Goal: Task Accomplishment & Management: Manage account settings

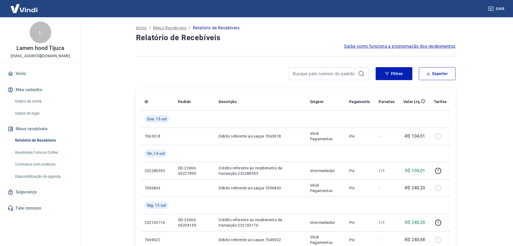
click at [178, 26] on p "Meus Recebíveis" at bounding box center [169, 28] width 33 height 6
click at [26, 9] on img at bounding box center [23, 8] width 35 height 16
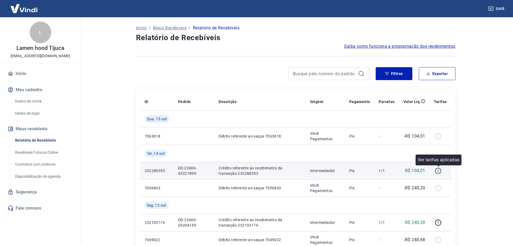
click at [437, 171] on icon "button" at bounding box center [437, 170] width 7 height 7
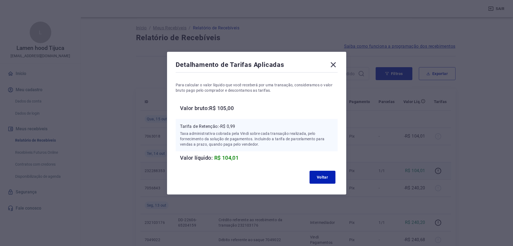
click at [336, 65] on icon at bounding box center [333, 64] width 9 height 9
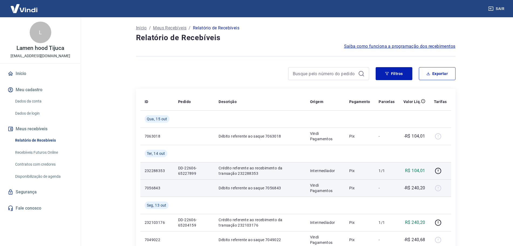
click at [437, 188] on div at bounding box center [440, 188] width 13 height 9
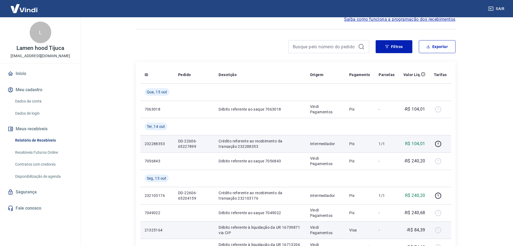
scroll to position [67, 0]
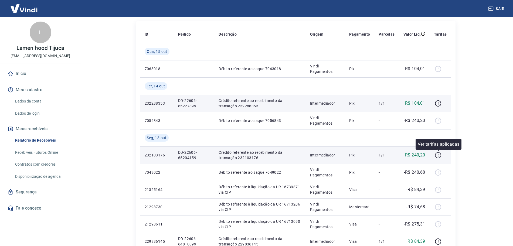
click at [439, 155] on icon "button" at bounding box center [437, 155] width 7 height 7
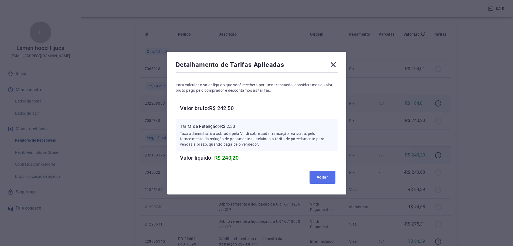
click at [327, 178] on button "Voltar" at bounding box center [322, 177] width 26 height 13
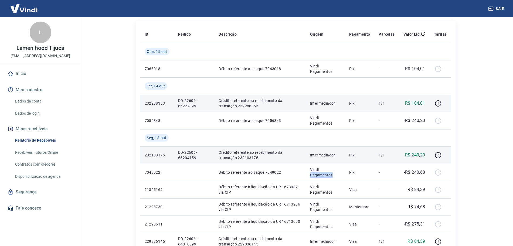
click at [327, 178] on td "Vindi Pagamentos" at bounding box center [325, 172] width 39 height 17
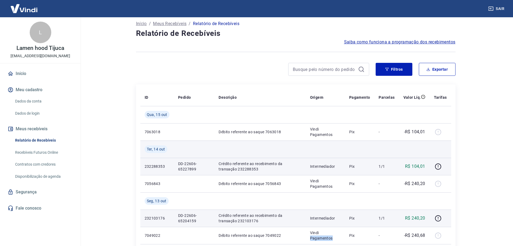
scroll to position [0, 0]
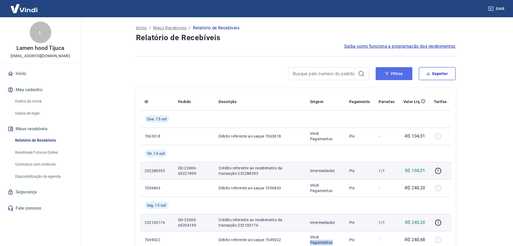
click at [399, 76] on button "Filtros" at bounding box center [393, 73] width 37 height 13
click at [385, 71] on button "Filtros" at bounding box center [393, 73] width 37 height 13
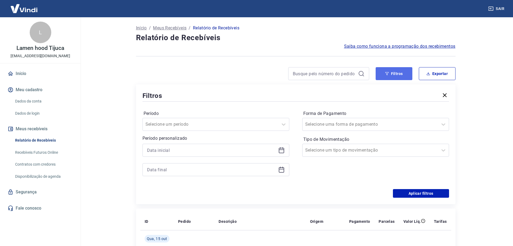
click at [393, 78] on button "Filtros" at bounding box center [393, 73] width 37 height 13
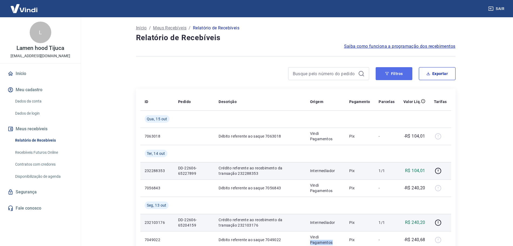
click at [393, 78] on button "Filtros" at bounding box center [393, 73] width 37 height 13
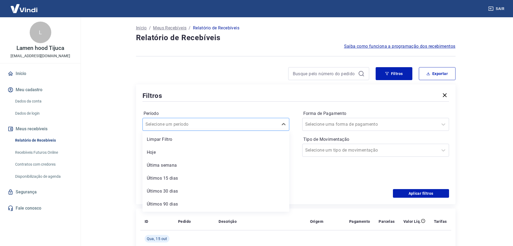
click at [233, 131] on div "option Limpar Filtro focused, 1 of 7. 7 results available. Use Up and Down to c…" at bounding box center [215, 124] width 147 height 13
click at [206, 172] on div "Últimos 15 dias" at bounding box center [215, 166] width 147 height 11
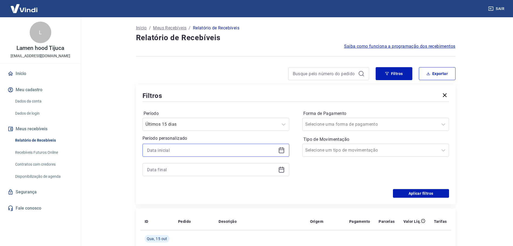
click at [225, 147] on input at bounding box center [211, 150] width 129 height 8
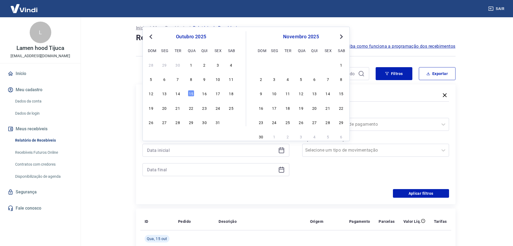
click at [151, 36] on span "Previous Month" at bounding box center [151, 36] width 0 height 6
click at [166, 64] on div "1" at bounding box center [164, 64] width 6 height 6
type input "01/09/2025"
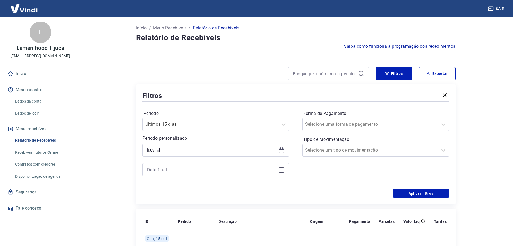
click at [185, 174] on div at bounding box center [215, 169] width 147 height 13
click at [186, 171] on input at bounding box center [211, 170] width 129 height 8
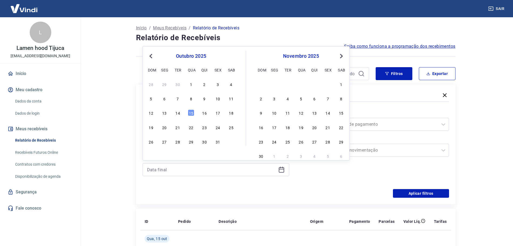
click at [149, 57] on button "Previous Month" at bounding box center [151, 56] width 6 height 6
click at [287, 142] on div "30" at bounding box center [287, 141] width 6 height 6
type input "30/09/2025"
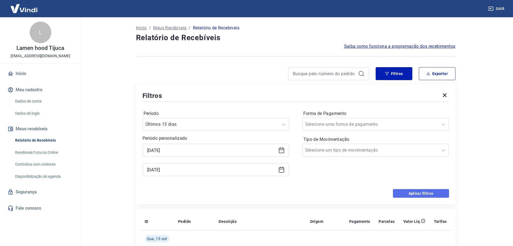
click at [416, 192] on button "Aplicar filtros" at bounding box center [421, 193] width 56 height 9
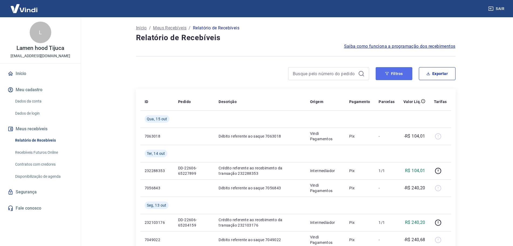
click at [392, 72] on button "Filtros" at bounding box center [393, 73] width 37 height 13
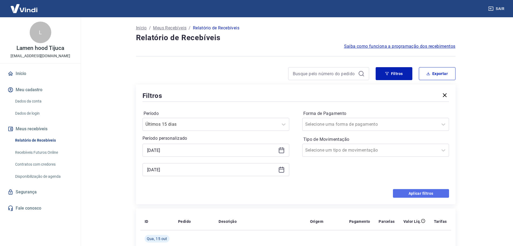
click at [407, 197] on button "Aplicar filtros" at bounding box center [421, 193] width 56 height 9
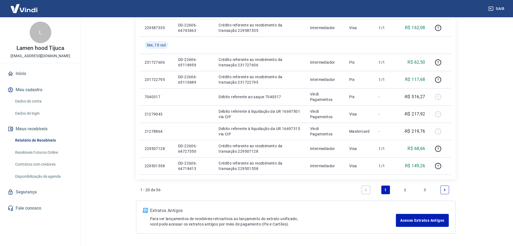
scroll to position [385, 0]
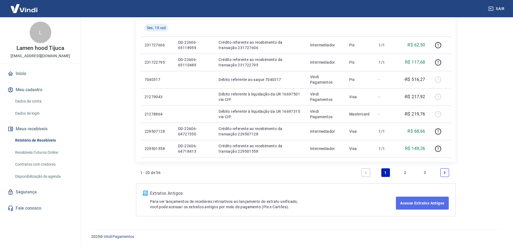
click at [416, 206] on link "Acesse Extratos Antigos" at bounding box center [422, 203] width 53 height 13
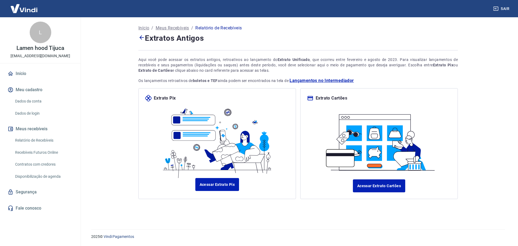
click at [142, 39] on icon at bounding box center [141, 37] width 6 height 6
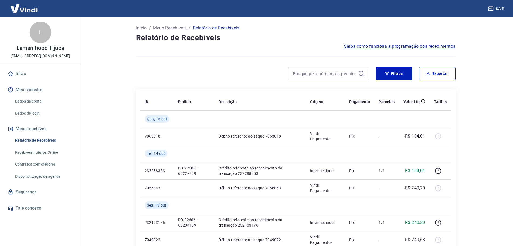
click at [47, 176] on link "Disponibilização de agenda" at bounding box center [43, 176] width 61 height 11
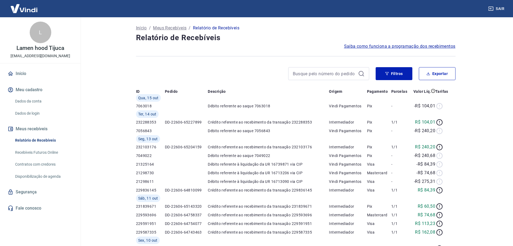
click at [47, 176] on link "Disponibilização de agenda" at bounding box center [43, 176] width 61 height 11
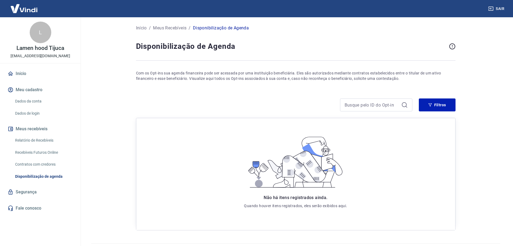
click at [50, 165] on link "Contratos com credores" at bounding box center [43, 164] width 61 height 11
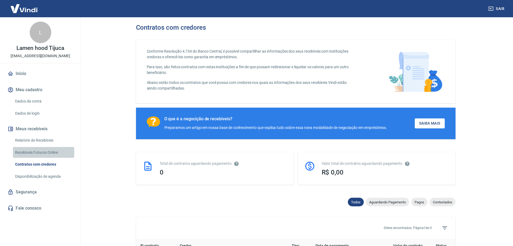
click at [56, 155] on link "Recebíveis Futuros Online" at bounding box center [43, 152] width 61 height 11
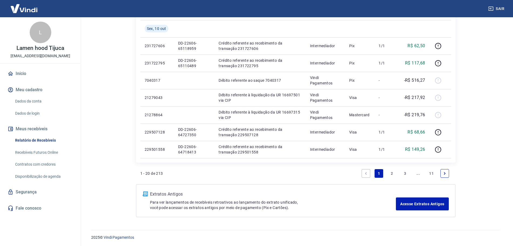
scroll to position [385, 0]
click at [433, 173] on link "11" at bounding box center [431, 172] width 9 height 9
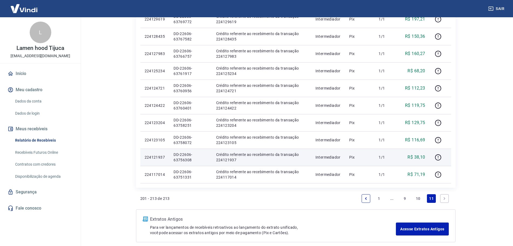
scroll to position [195, 0]
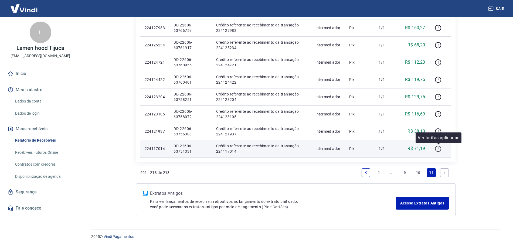
click at [440, 151] on icon "button" at bounding box center [438, 149] width 6 height 6
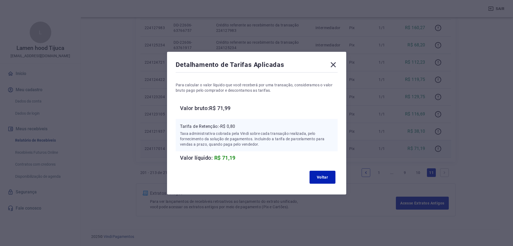
click at [336, 62] on icon at bounding box center [333, 64] width 9 height 9
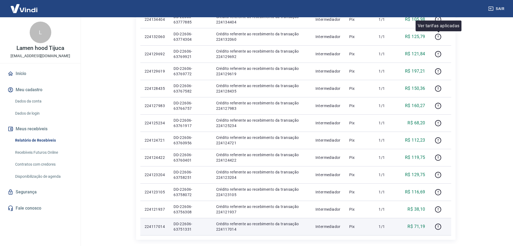
scroll to position [0, 0]
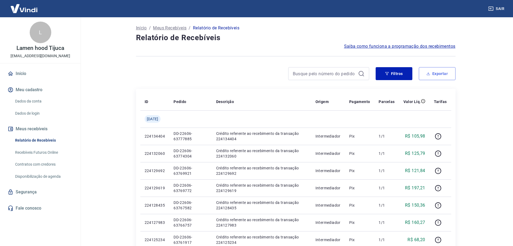
click at [445, 71] on button "Exportar" at bounding box center [437, 73] width 37 height 13
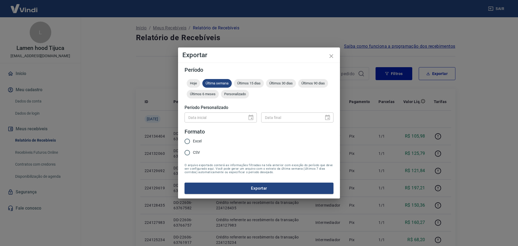
click at [188, 145] on input "Excel" at bounding box center [187, 141] width 11 height 11
radio input "true"
click at [189, 150] on input "CSV" at bounding box center [187, 152] width 11 height 11
radio input "true"
click at [256, 117] on div "Data inicial" at bounding box center [220, 117] width 72 height 10
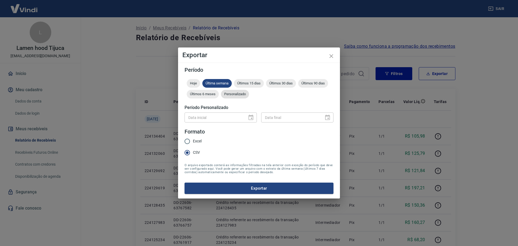
click at [232, 93] on span "Personalizado" at bounding box center [235, 94] width 28 height 4
click at [215, 121] on input "Data inicial" at bounding box center [213, 117] width 59 height 10
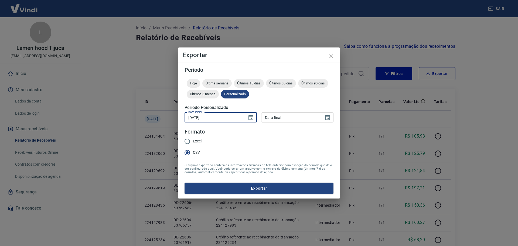
type input "[DATE]"
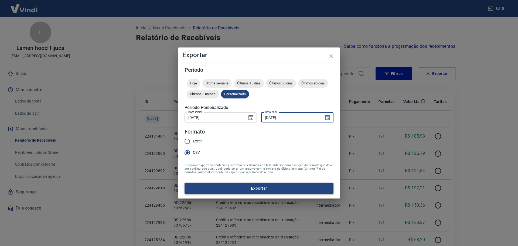
type input "[DATE]"
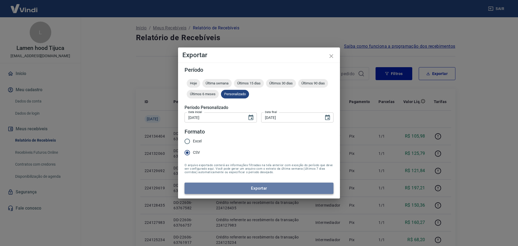
click at [264, 192] on button "Exportar" at bounding box center [258, 188] width 149 height 11
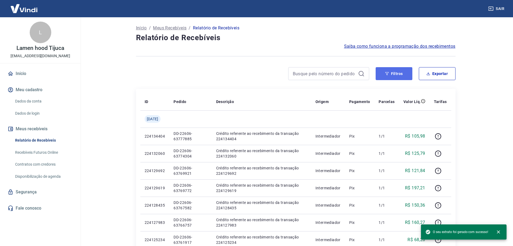
click at [398, 74] on button "Filtros" at bounding box center [393, 73] width 37 height 13
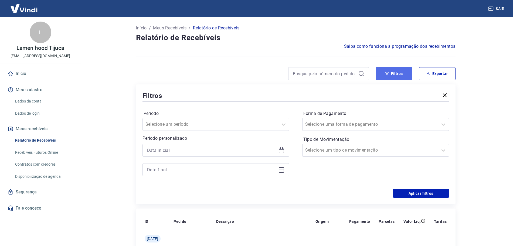
click at [398, 74] on button "Filtros" at bounding box center [393, 73] width 37 height 13
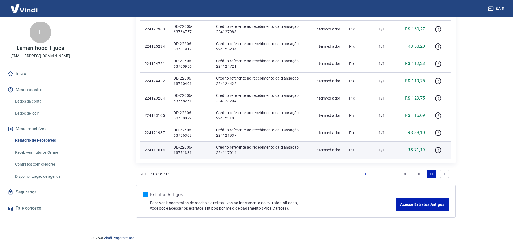
scroll to position [195, 0]
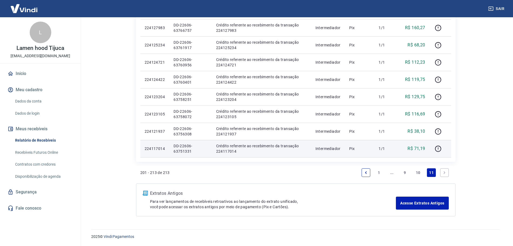
click at [380, 172] on link "1" at bounding box center [378, 172] width 9 height 9
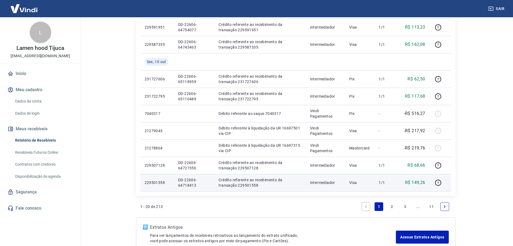
scroll to position [385, 0]
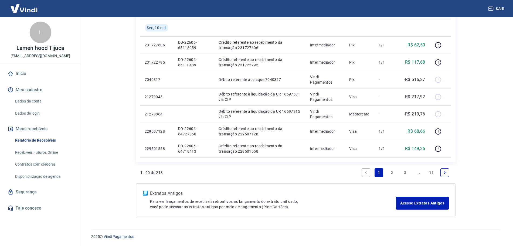
click at [431, 172] on link "11" at bounding box center [431, 172] width 9 height 9
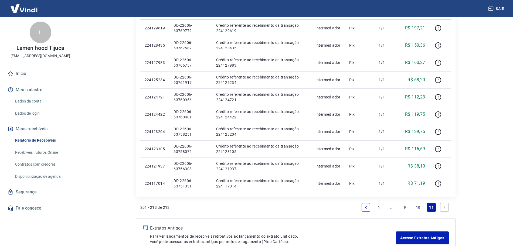
scroll to position [195, 0]
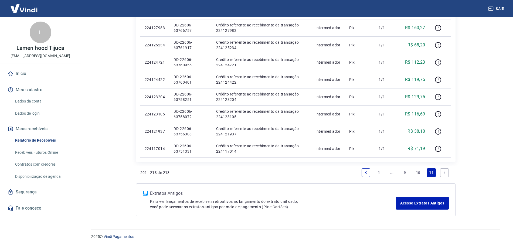
click at [414, 173] on link "10" at bounding box center [417, 172] width 9 height 9
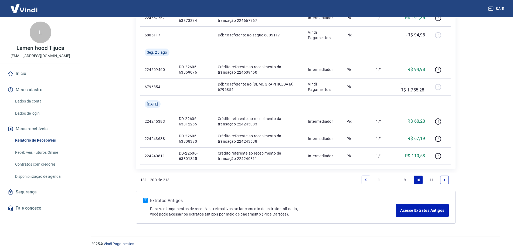
scroll to position [436, 0]
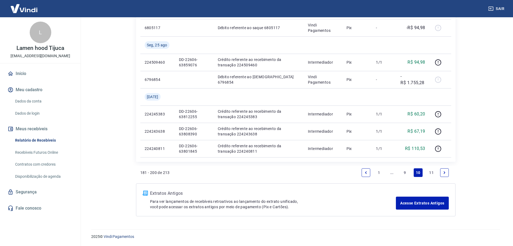
click at [405, 173] on link "9" at bounding box center [404, 172] width 9 height 9
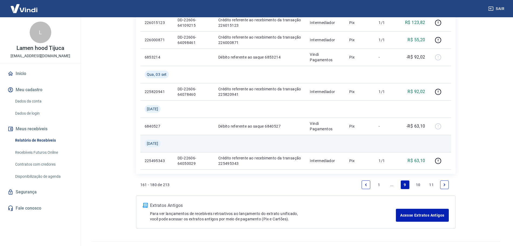
scroll to position [385, 0]
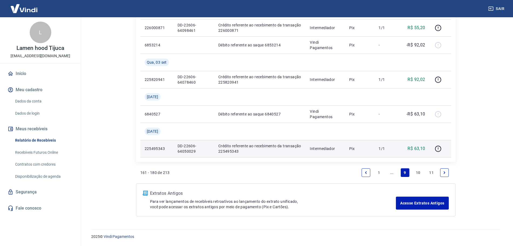
click at [227, 151] on p "Crédito referente ao recebimento da transação 225495343" at bounding box center [259, 148] width 83 height 11
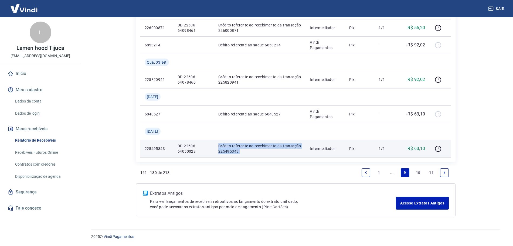
click at [234, 150] on p "Crédito referente ao recebimento da transação 225495343" at bounding box center [259, 148] width 83 height 11
drag, startPoint x: 231, startPoint y: 149, endPoint x: 225, endPoint y: 149, distance: 5.9
click at [229, 149] on p "Crédito referente ao recebimento da transação 225495343" at bounding box center [259, 148] width 83 height 11
click at [225, 149] on p "Crédito referente ao recebimento da transação 225495343" at bounding box center [259, 148] width 83 height 11
click at [187, 149] on p "DD-22606-64050029" at bounding box center [193, 148] width 32 height 11
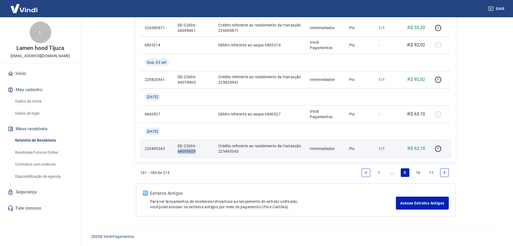
click at [187, 149] on p "DD-22606-64050029" at bounding box center [193, 148] width 32 height 11
copy p "64050029"
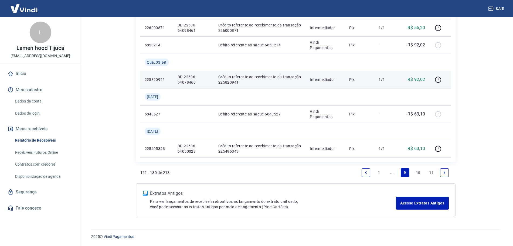
click at [187, 81] on p "DD-22606-64078460" at bounding box center [193, 79] width 32 height 11
click at [194, 80] on p "DD-22606-64078460" at bounding box center [193, 79] width 32 height 11
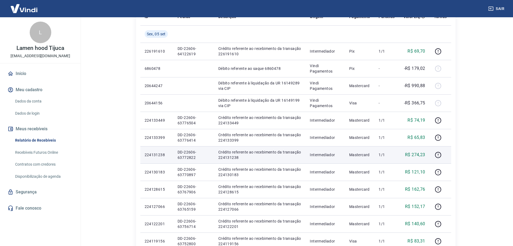
scroll to position [81, 0]
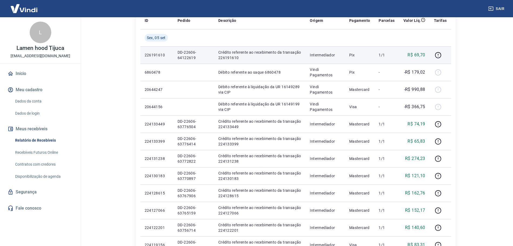
click at [190, 57] on p "DD-22606-64122619" at bounding box center [193, 55] width 32 height 11
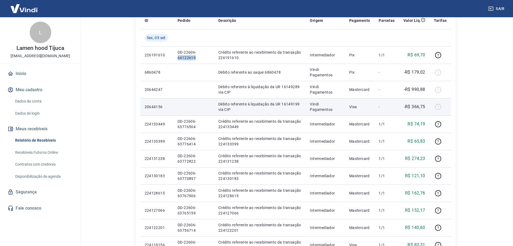
copy p "64122619"
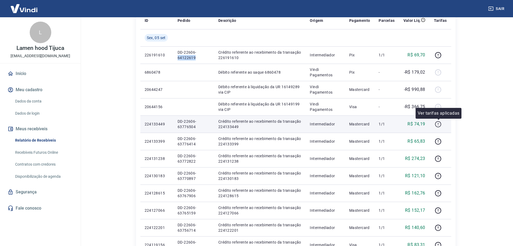
click at [438, 124] on icon "button" at bounding box center [437, 124] width 7 height 7
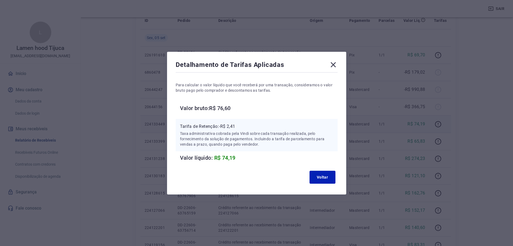
click at [333, 65] on icon at bounding box center [333, 64] width 9 height 9
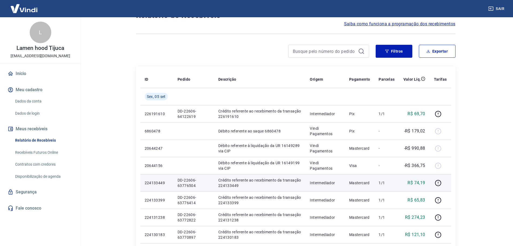
scroll to position [0, 0]
